Goal: Navigation & Orientation: Find specific page/section

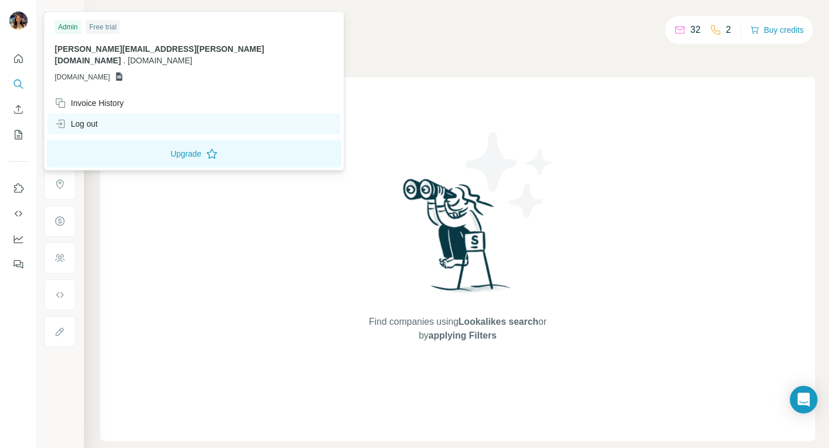
click at [89, 118] on div "Log out" at bounding box center [76, 124] width 43 height 12
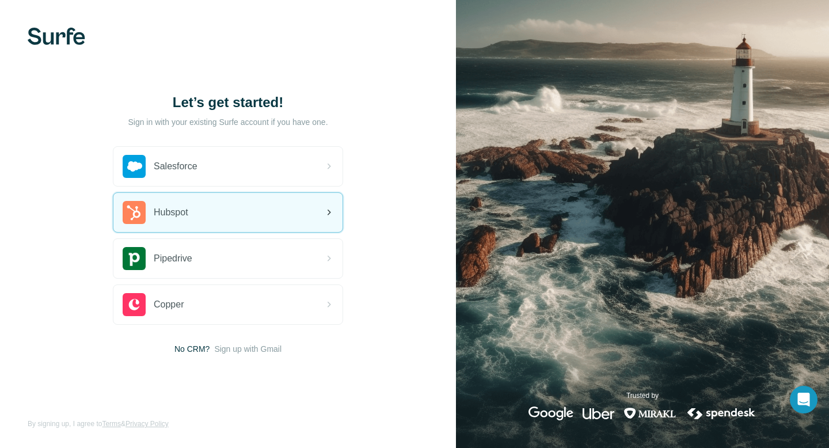
click at [172, 220] on div "Hubspot" at bounding box center [156, 212] width 66 height 23
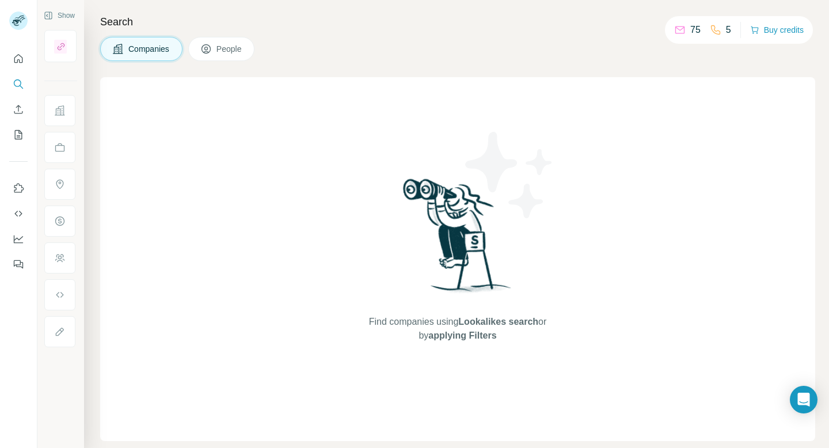
click at [359, 35] on div "Search Companies People Find companies using Lookalikes search or by applying F…" at bounding box center [456, 224] width 745 height 448
